Goal: Task Accomplishment & Management: Manage account settings

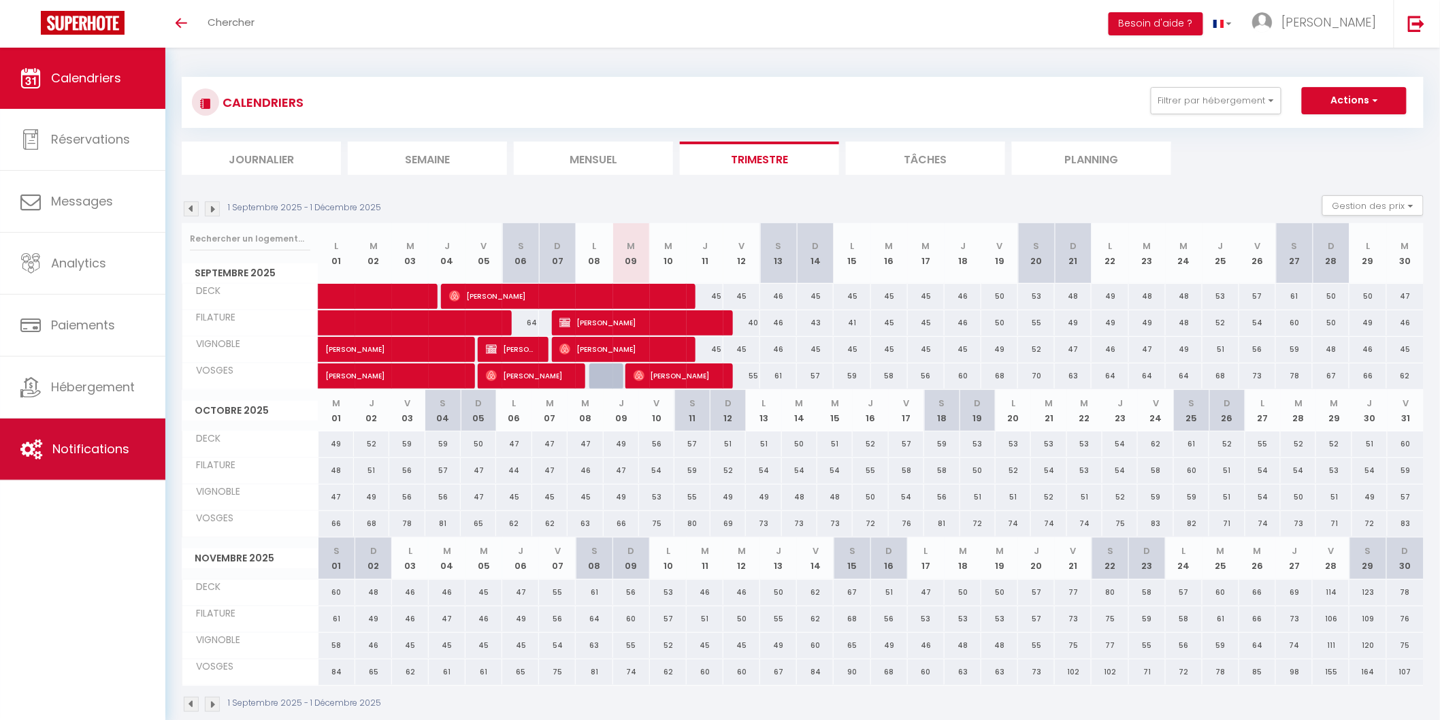
click at [85, 459] on link "Notifications" at bounding box center [82, 449] width 165 height 61
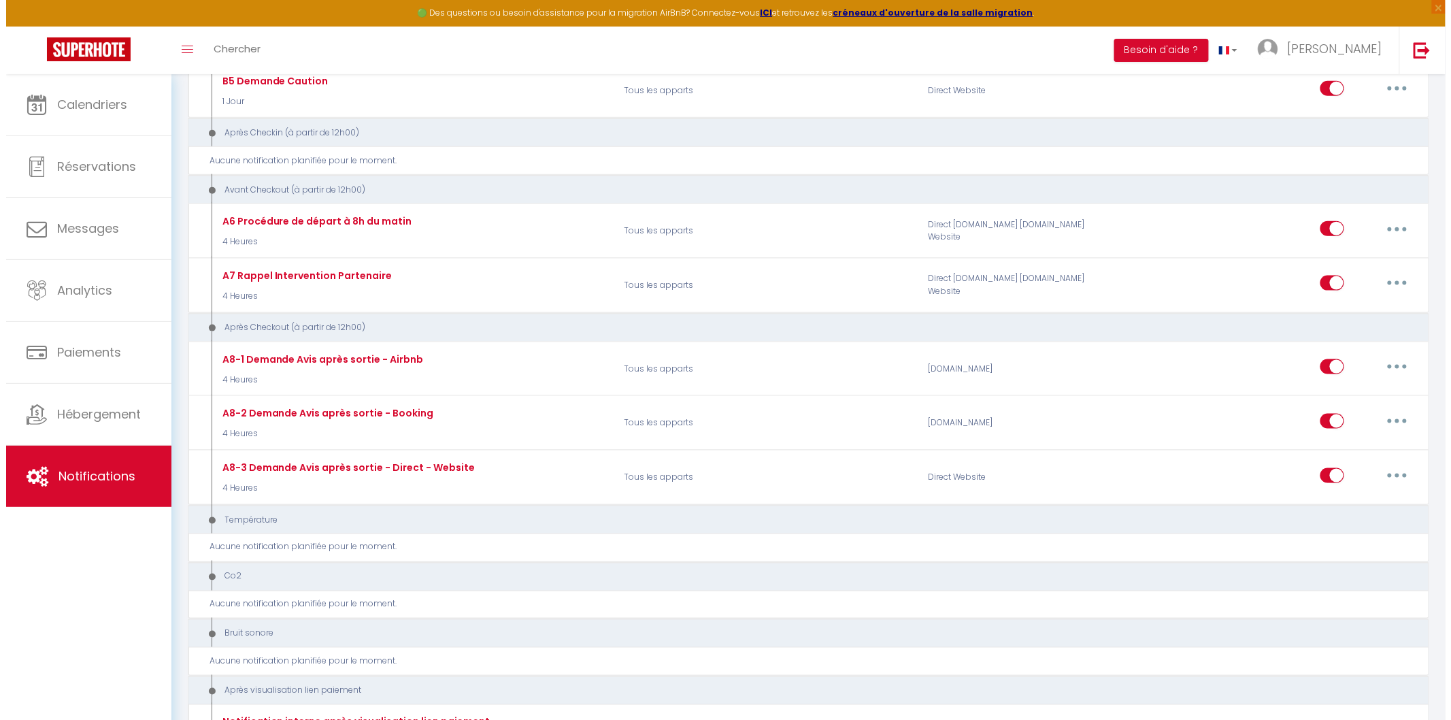
scroll to position [604, 0]
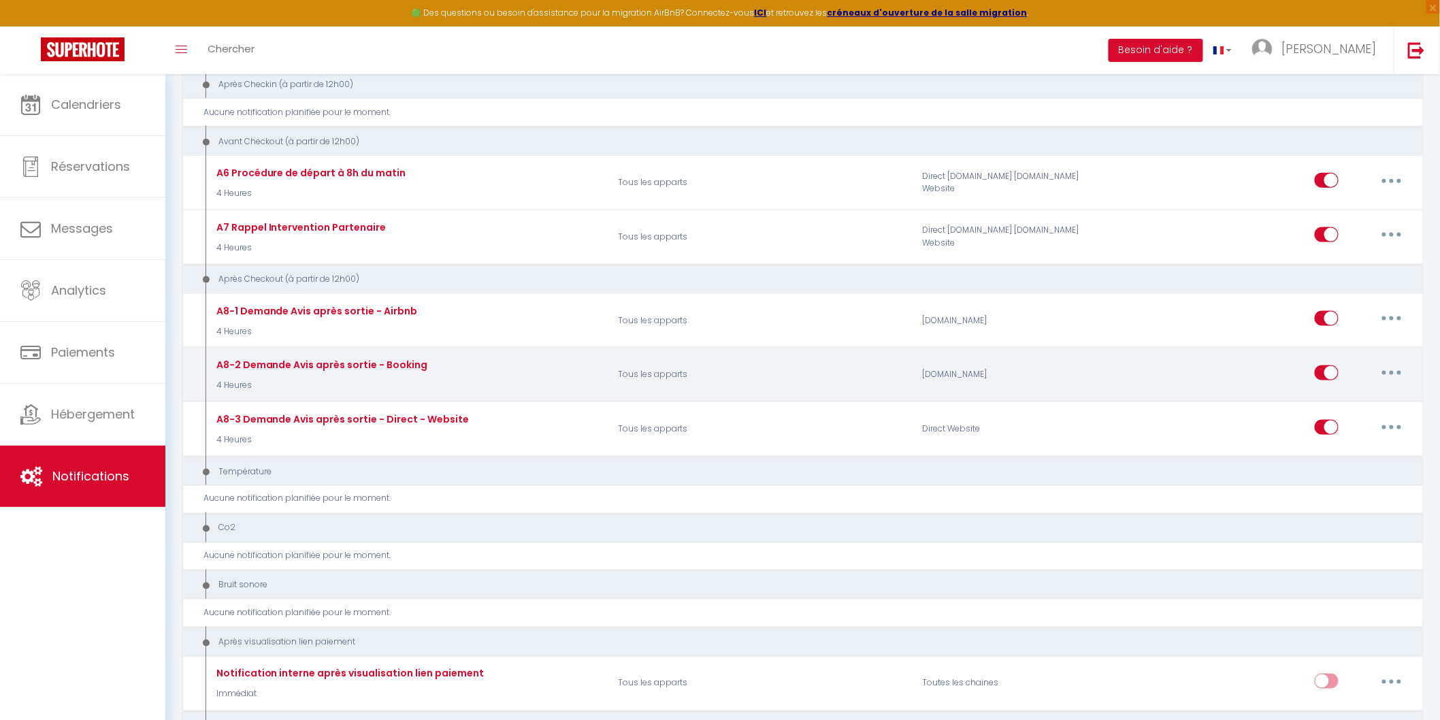
click at [1403, 372] on button "button" at bounding box center [1392, 373] width 38 height 22
click at [1336, 405] on link "Editer" at bounding box center [1356, 403] width 101 height 23
type input "A8-2 Demande Avis après sortie - Booking"
select select "5"
select select "4 Heures"
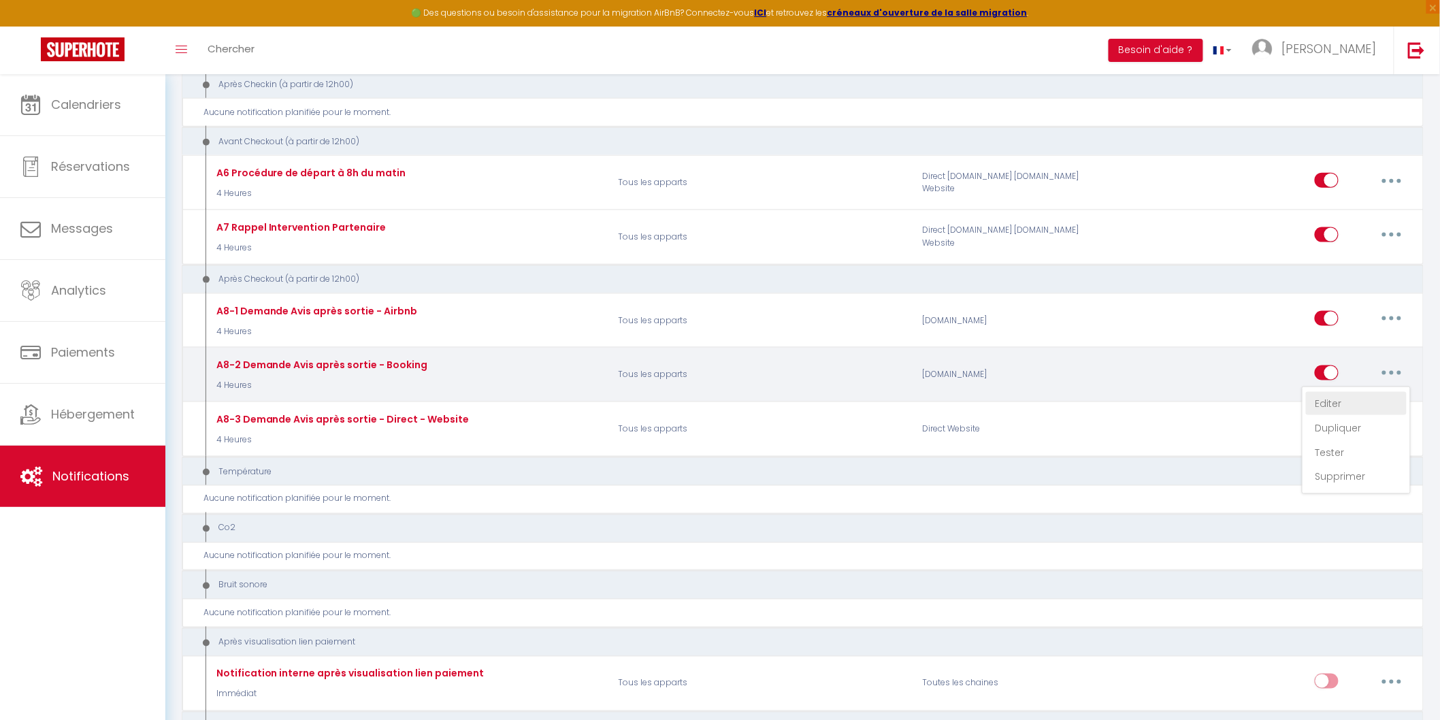
select select "if_booking_is_paid"
checkbox input "true"
checkbox input "false"
radio input "true"
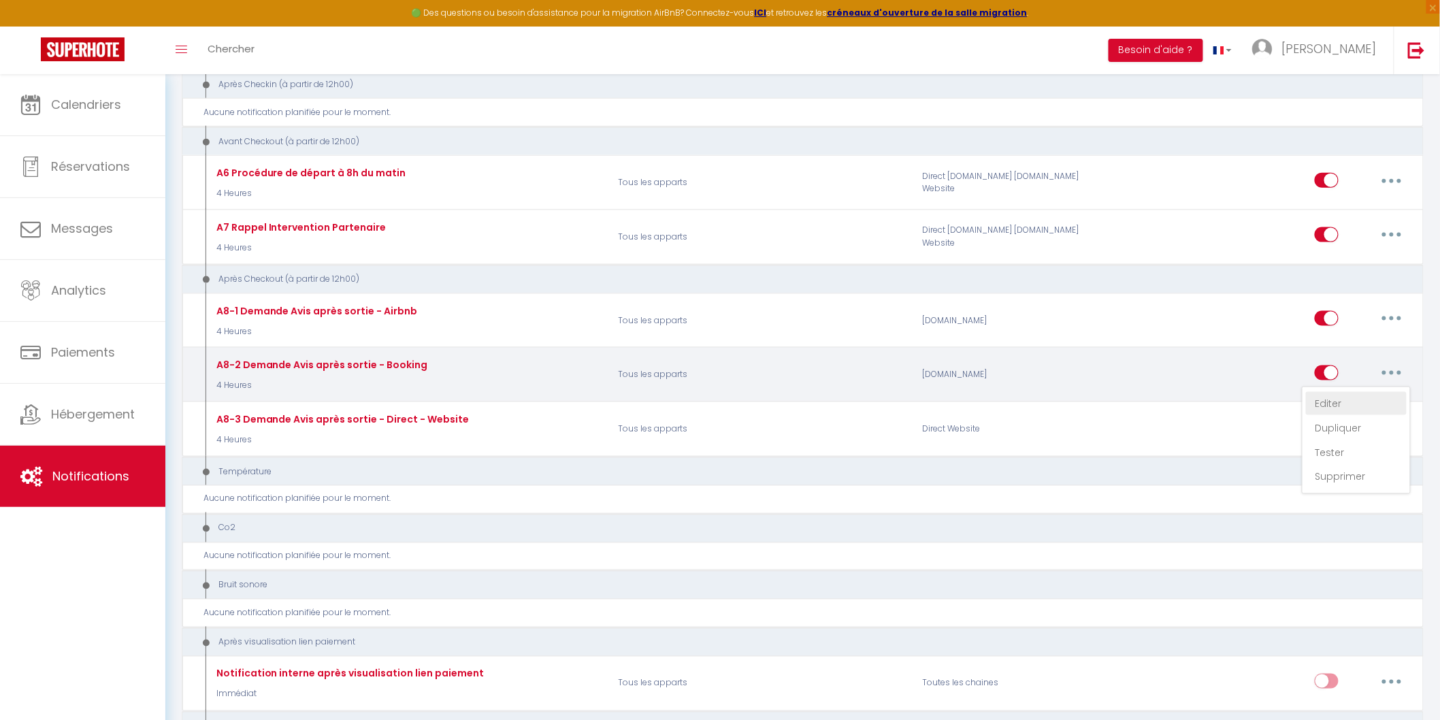
type input "[GUEST:FIRST_NAME], un petit cadeau pour vous."
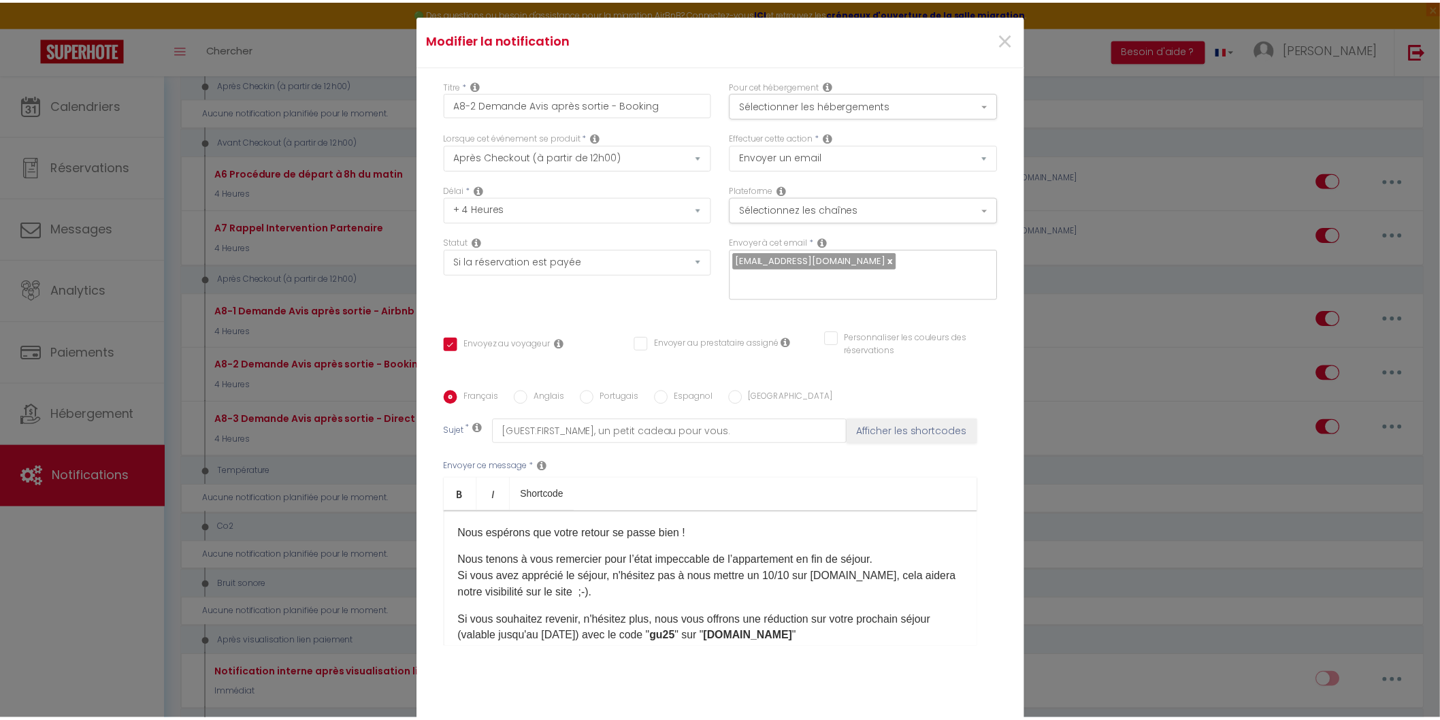
scroll to position [76, 0]
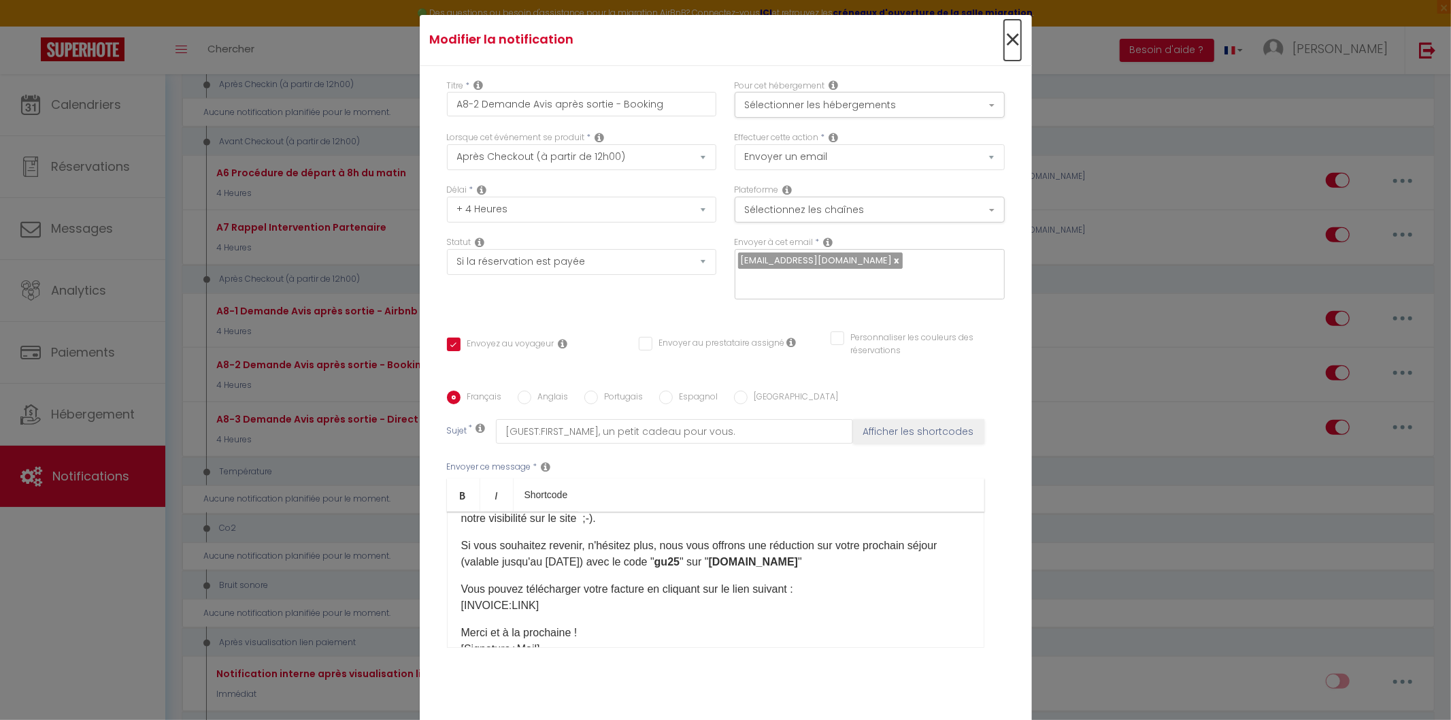
click at [1004, 45] on span "×" at bounding box center [1012, 40] width 17 height 41
